Goal: Task Accomplishment & Management: Manage account settings

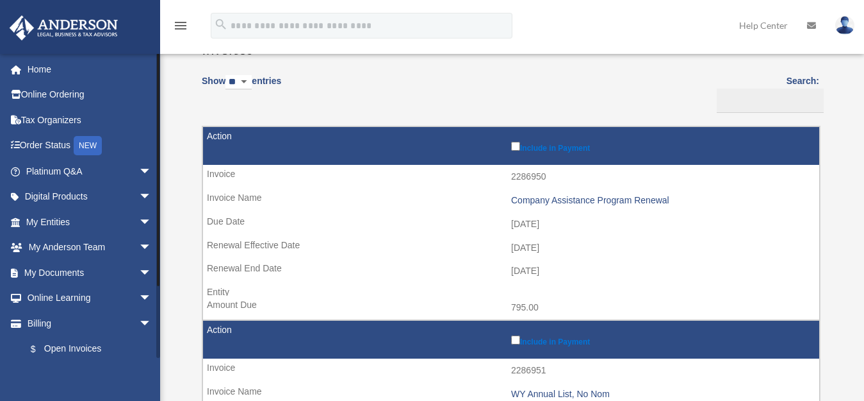
scroll to position [83, 0]
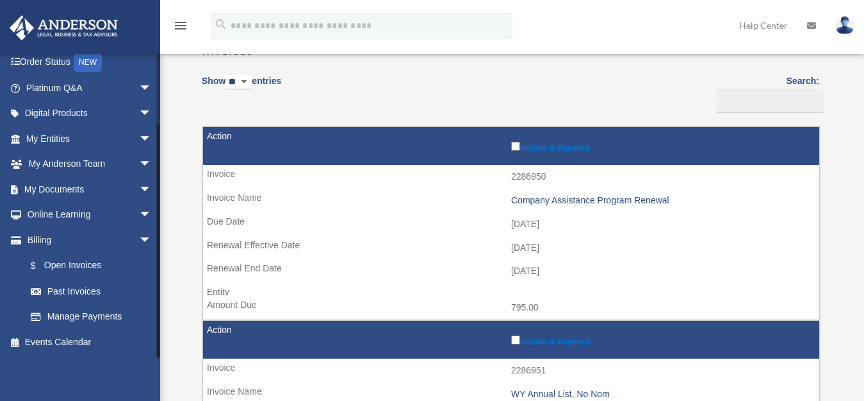
drag, startPoint x: 158, startPoint y: 348, endPoint x: 154, endPoint y: 376, distance: 27.7
click at [154, 376] on div "[EMAIL_ADDRESS][DOMAIN_NAME] Sign Out [PERSON_NAME][EMAIL_ADDRESS][PERSON_NAME]…" at bounding box center [80, 253] width 160 height 401
click at [99, 295] on link "Past Invoices" at bounding box center [94, 291] width 153 height 26
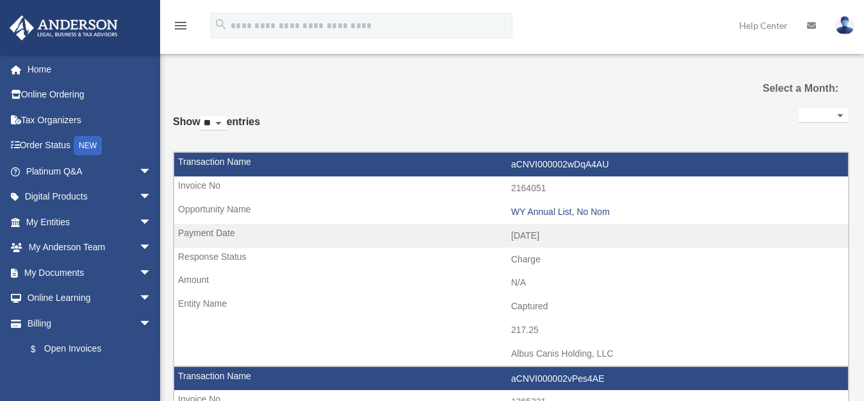
select select
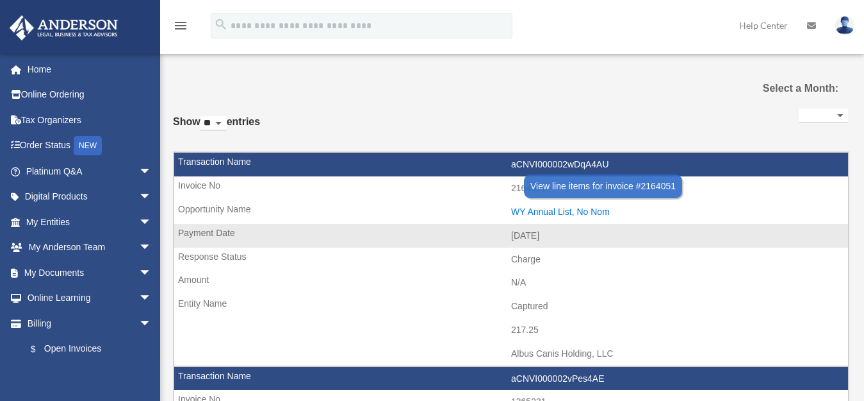
click at [555, 213] on div "WY Annual List, No Nom" at bounding box center [676, 211] width 331 height 11
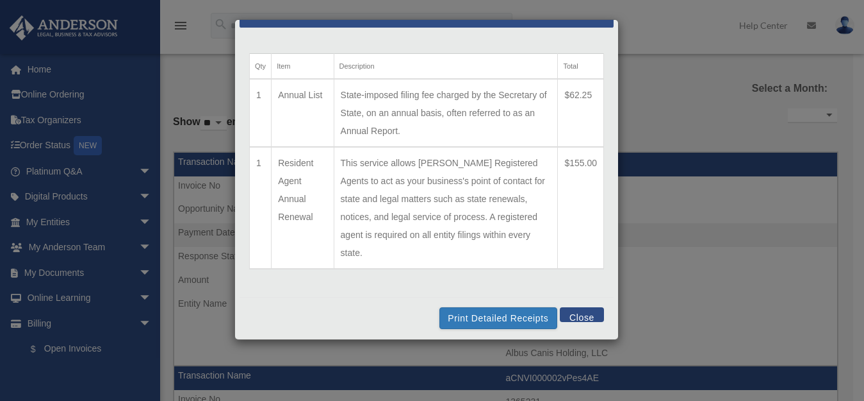
scroll to position [36, 0]
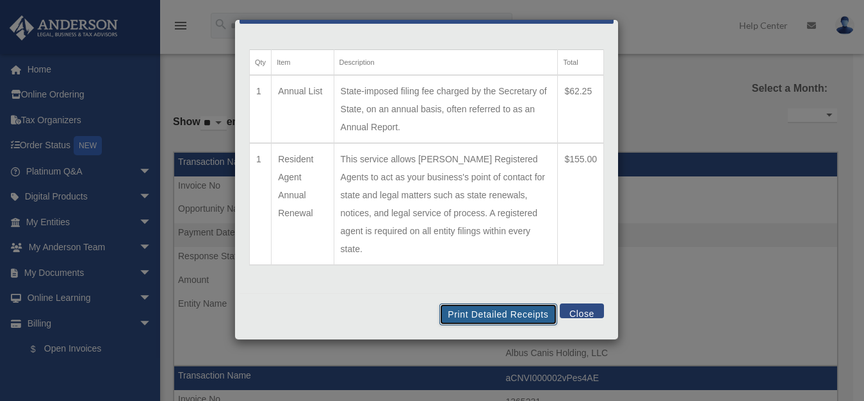
click at [492, 311] on button "Print Detailed Receipts" at bounding box center [498, 314] width 117 height 22
click at [568, 312] on button "Close" at bounding box center [582, 310] width 44 height 15
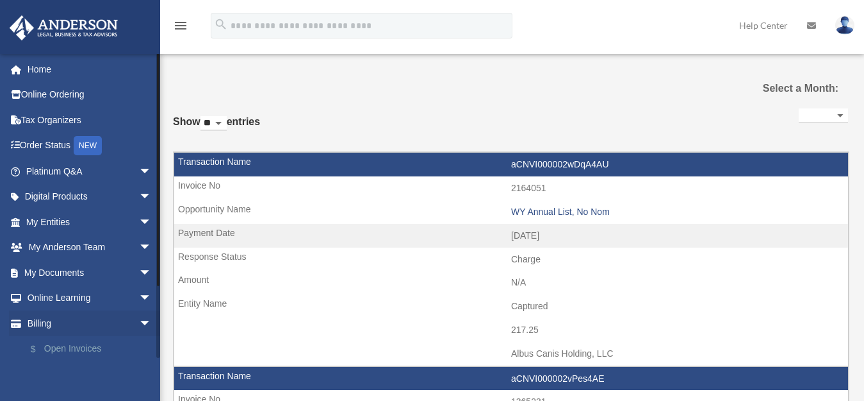
click at [74, 346] on link "$ Open Invoices" at bounding box center [94, 349] width 153 height 26
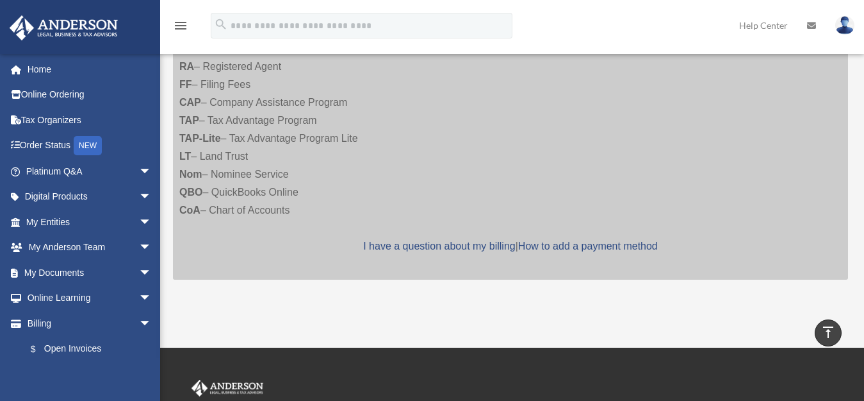
scroll to position [1949, 0]
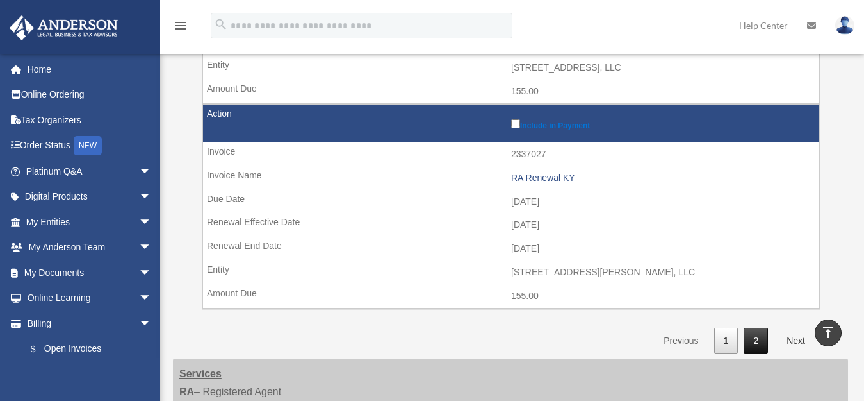
click at [760, 327] on link "2" at bounding box center [756, 340] width 24 height 26
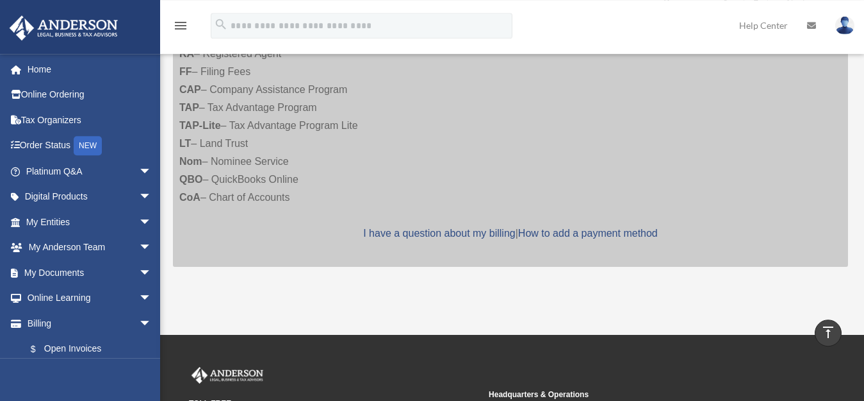
scroll to position [306, 0]
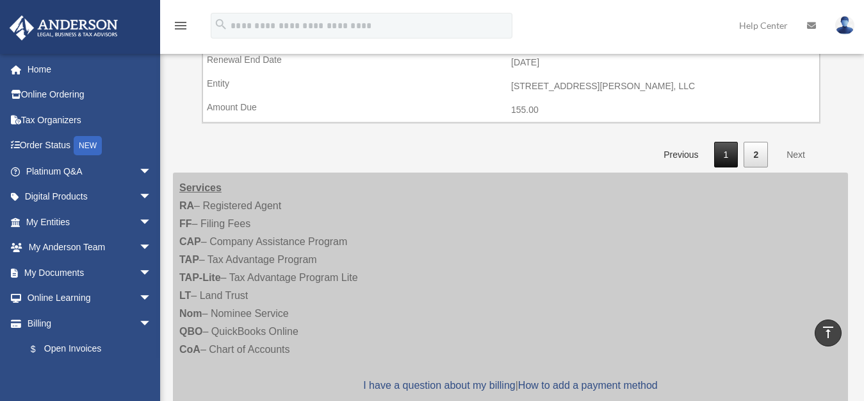
click at [737, 142] on link "1" at bounding box center [727, 155] width 24 height 26
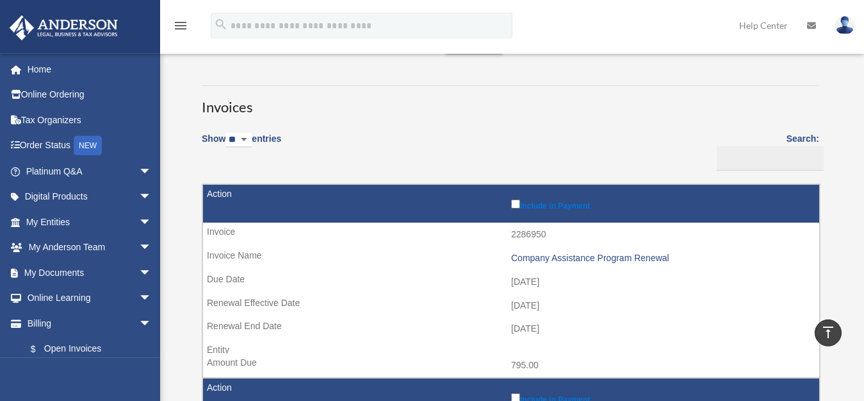
scroll to position [0, 0]
